Goal: Task Accomplishment & Management: Manage account settings

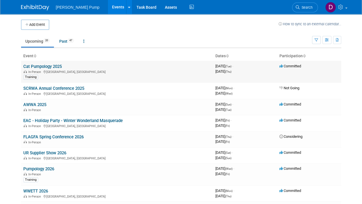
click at [44, 67] on link "Cat Pumpology 2025" at bounding box center [42, 66] width 38 height 5
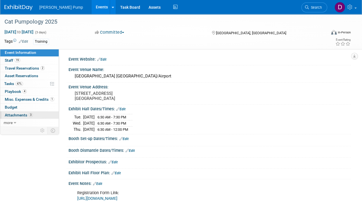
click at [19, 114] on span "Attachments 3" at bounding box center [19, 115] width 28 height 4
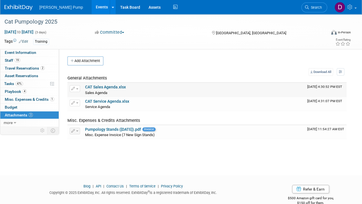
click at [106, 88] on link "CAT Sales Agenda.xlsx" at bounding box center [105, 87] width 41 height 4
click at [8, 59] on span "Staff 19" at bounding box center [12, 60] width 15 height 4
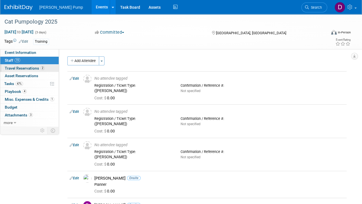
click at [24, 68] on span "Travel Reservations 2" at bounding box center [25, 68] width 40 height 4
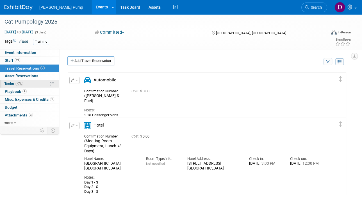
click at [11, 84] on span "Tasks 47%" at bounding box center [13, 83] width 19 height 4
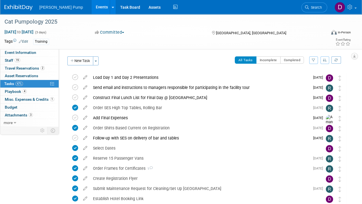
click at [313, 61] on icon "button" at bounding box center [313, 59] width 4 height 3
click at [310, 77] on select "-- Select Assignee -- All unassigned tasks Assigned to me [PERSON_NAME] [PERSON…" at bounding box center [290, 78] width 46 height 8
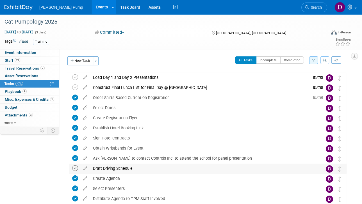
click at [74, 168] on icon at bounding box center [75, 168] width 6 height 6
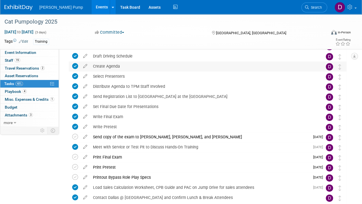
scroll to position [140, 0]
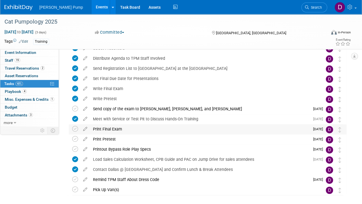
click at [317, 129] on span "[DATE]" at bounding box center [319, 129] width 13 height 4
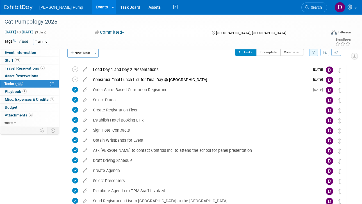
scroll to position [0, 0]
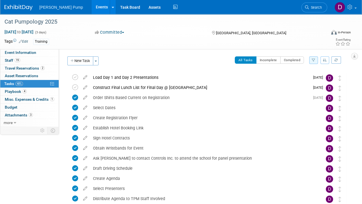
click at [314, 60] on icon "button" at bounding box center [313, 59] width 4 height 3
click at [310, 77] on select "-- Select Assignee -- All unassigned tasks Assigned to me [PERSON_NAME] [PERSON…" at bounding box center [290, 78] width 46 height 8
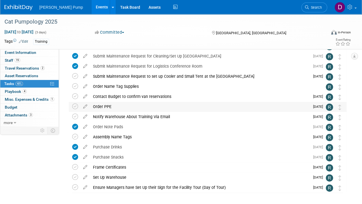
scroll to position [84, 0]
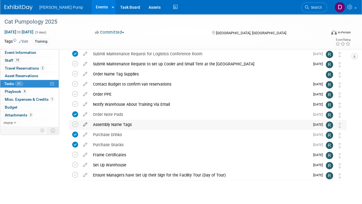
click at [86, 124] on icon at bounding box center [85, 123] width 10 height 7
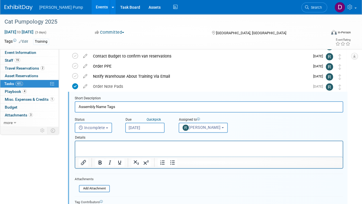
scroll to position [122, 0]
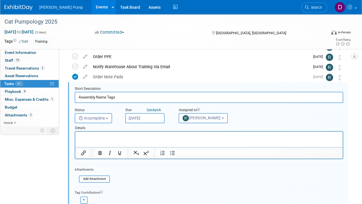
click at [95, 96] on input "Assembly Name Tags" at bounding box center [209, 97] width 268 height 11
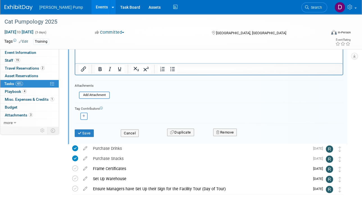
scroll to position [206, 0]
type input "Assemble Name Tags"
click at [85, 130] on button "Save" at bounding box center [84, 133] width 19 height 8
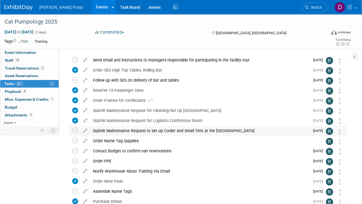
scroll to position [0, 0]
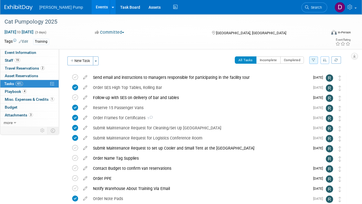
click at [315, 61] on button "button" at bounding box center [313, 60] width 9 height 8
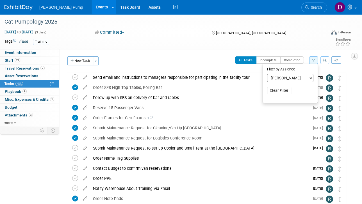
click at [310, 78] on select "-- Select Assignee -- All unassigned tasks Assigned to me [PERSON_NAME] [PERSON…" at bounding box center [290, 78] width 46 height 8
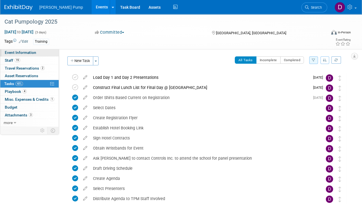
click at [20, 50] on span "Event Information" at bounding box center [20, 52] width 31 height 4
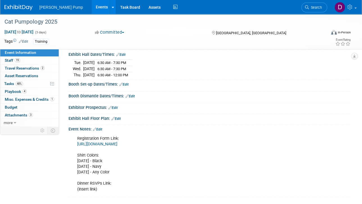
scroll to position [57, 0]
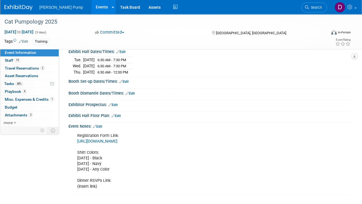
click at [117, 140] on link "[URL][DOMAIN_NAME]" at bounding box center [97, 141] width 40 height 5
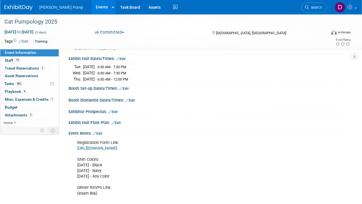
scroll to position [1, 0]
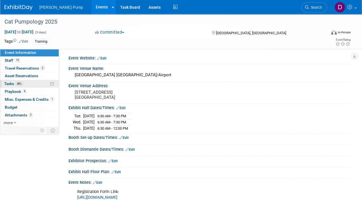
click at [11, 84] on span "Tasks 48%" at bounding box center [13, 83] width 19 height 4
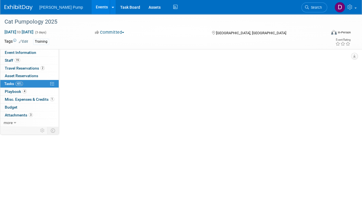
scroll to position [0, 0]
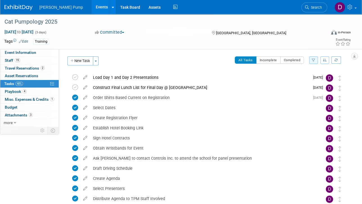
click at [315, 59] on button "button" at bounding box center [313, 60] width 9 height 8
click at [311, 79] on select "-- Select Assignee -- All unassigned tasks Assigned to me [PERSON_NAME] [PERSON…" at bounding box center [290, 78] width 46 height 8
click at [267, 74] on select "-- Select Assignee -- All unassigned tasks Assigned to me [PERSON_NAME] [PERSON…" at bounding box center [290, 78] width 46 height 8
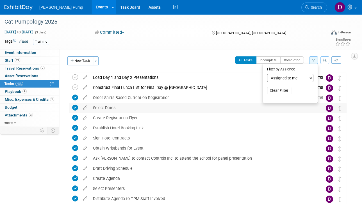
click at [224, 109] on div "Select Dates" at bounding box center [202, 108] width 224 height 10
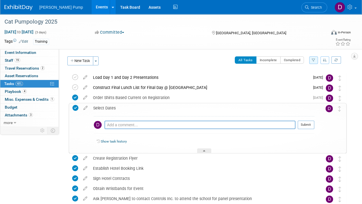
click at [222, 106] on div "Select Dates" at bounding box center [202, 108] width 224 height 10
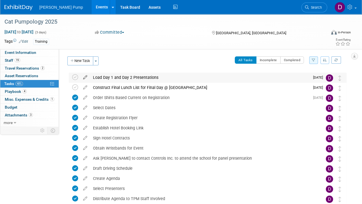
click at [86, 78] on icon at bounding box center [85, 76] width 10 height 7
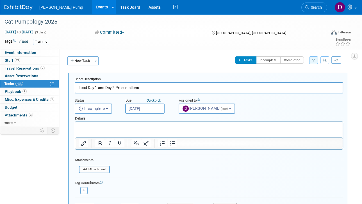
click at [112, 87] on input "Load Day 1 and Day 2 Presentations" at bounding box center [209, 87] width 268 height 11
click at [127, 88] on input "Load Daily Presentations" at bounding box center [209, 87] width 268 height 11
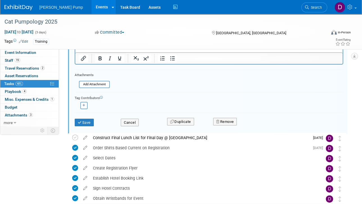
scroll to position [140, 0]
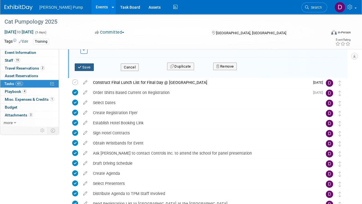
type input "Load Daily Presentations"
click at [90, 67] on button "Save" at bounding box center [84, 67] width 19 height 8
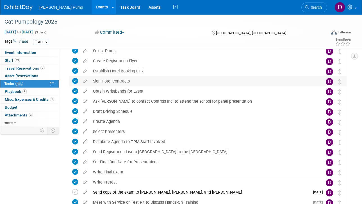
scroll to position [0, 0]
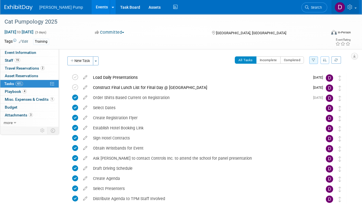
click at [355, 10] on link at bounding box center [344, 7] width 27 height 14
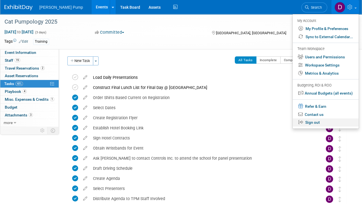
click at [315, 123] on link "Sign out" at bounding box center [325, 122] width 66 height 8
